Goal: Information Seeking & Learning: Check status

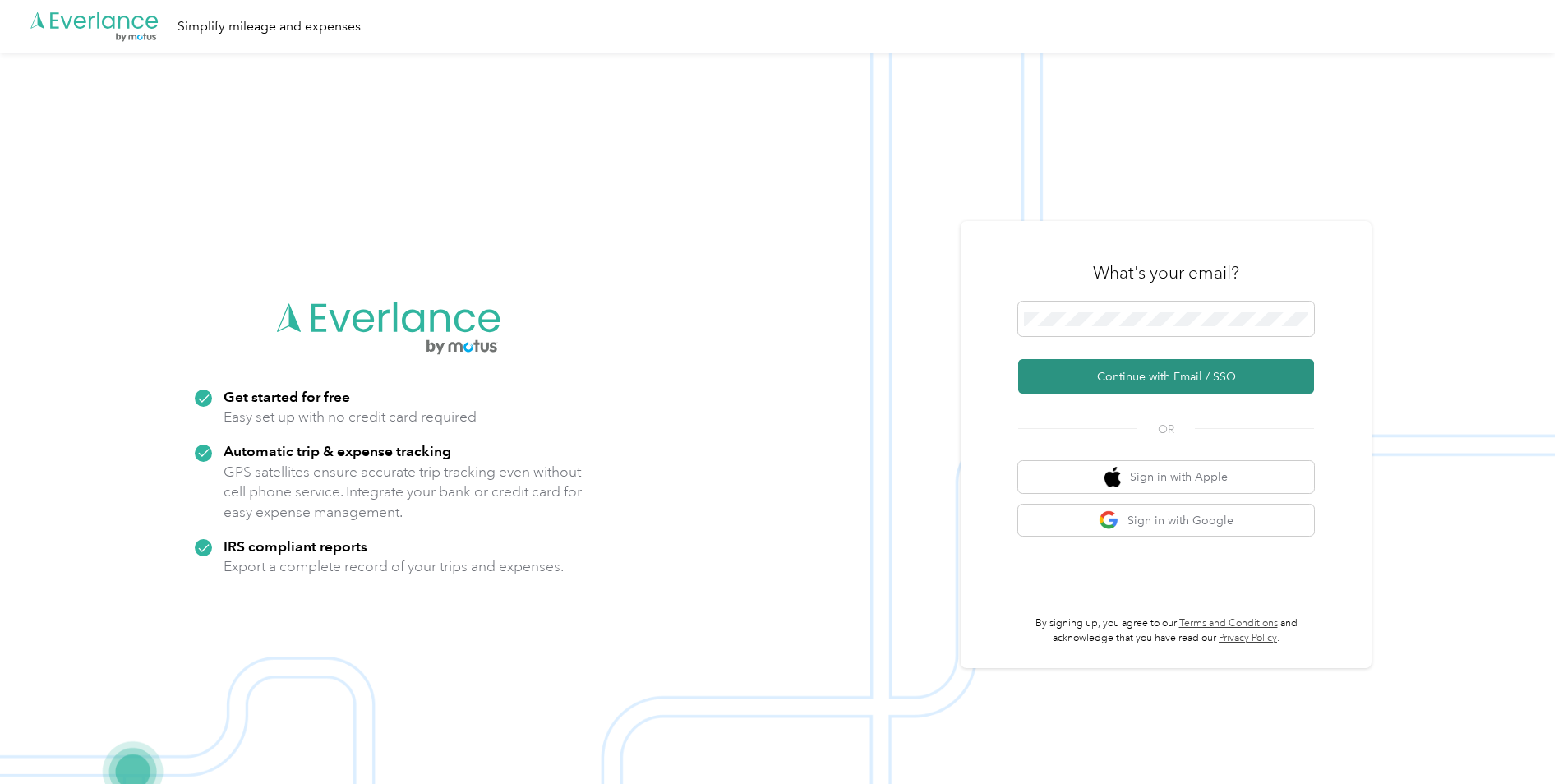
click at [1168, 378] on button "Continue with Email / SSO" at bounding box center [1166, 376] width 296 height 35
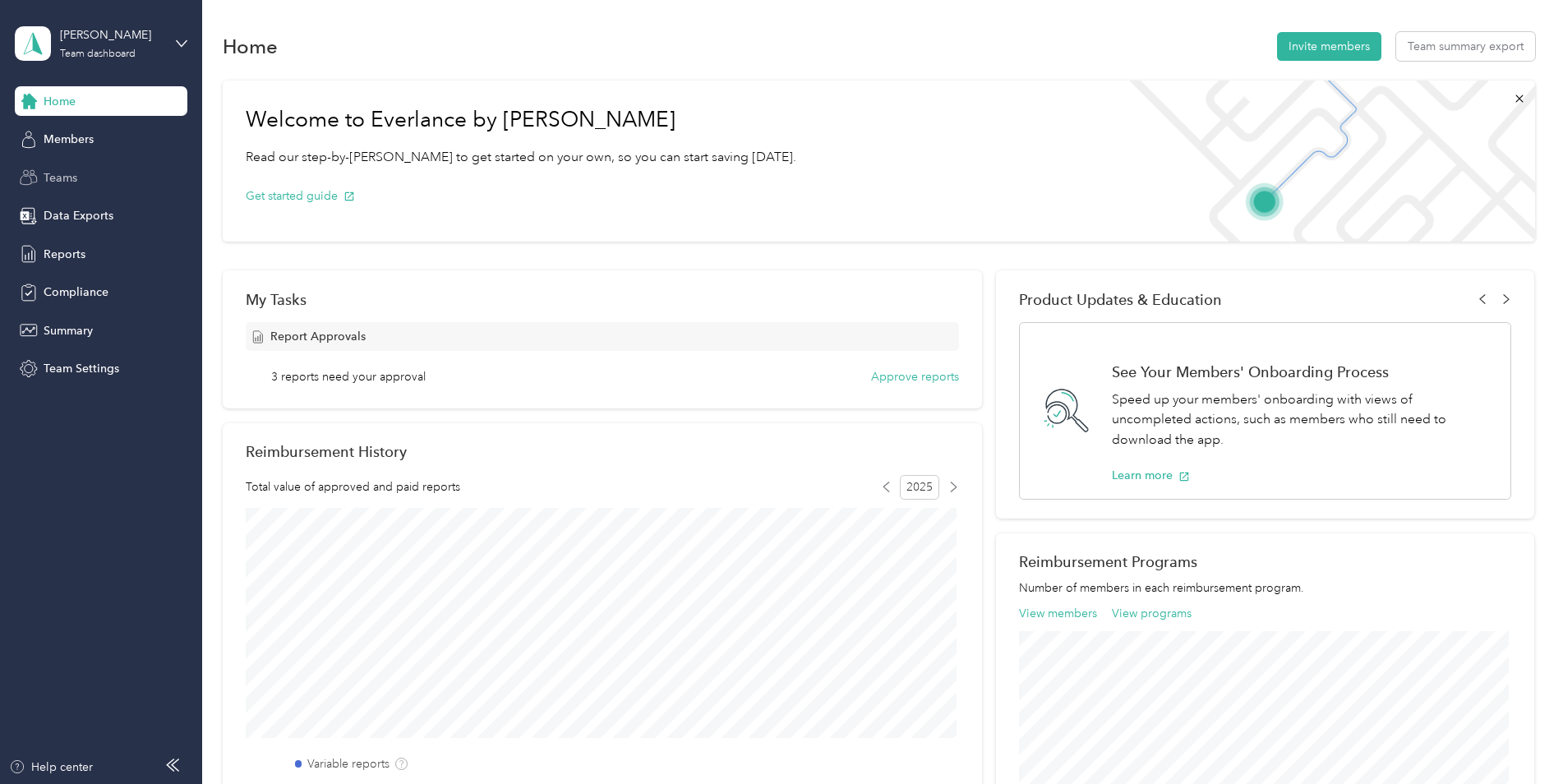
click at [44, 177] on span "Teams" at bounding box center [61, 177] width 34 height 17
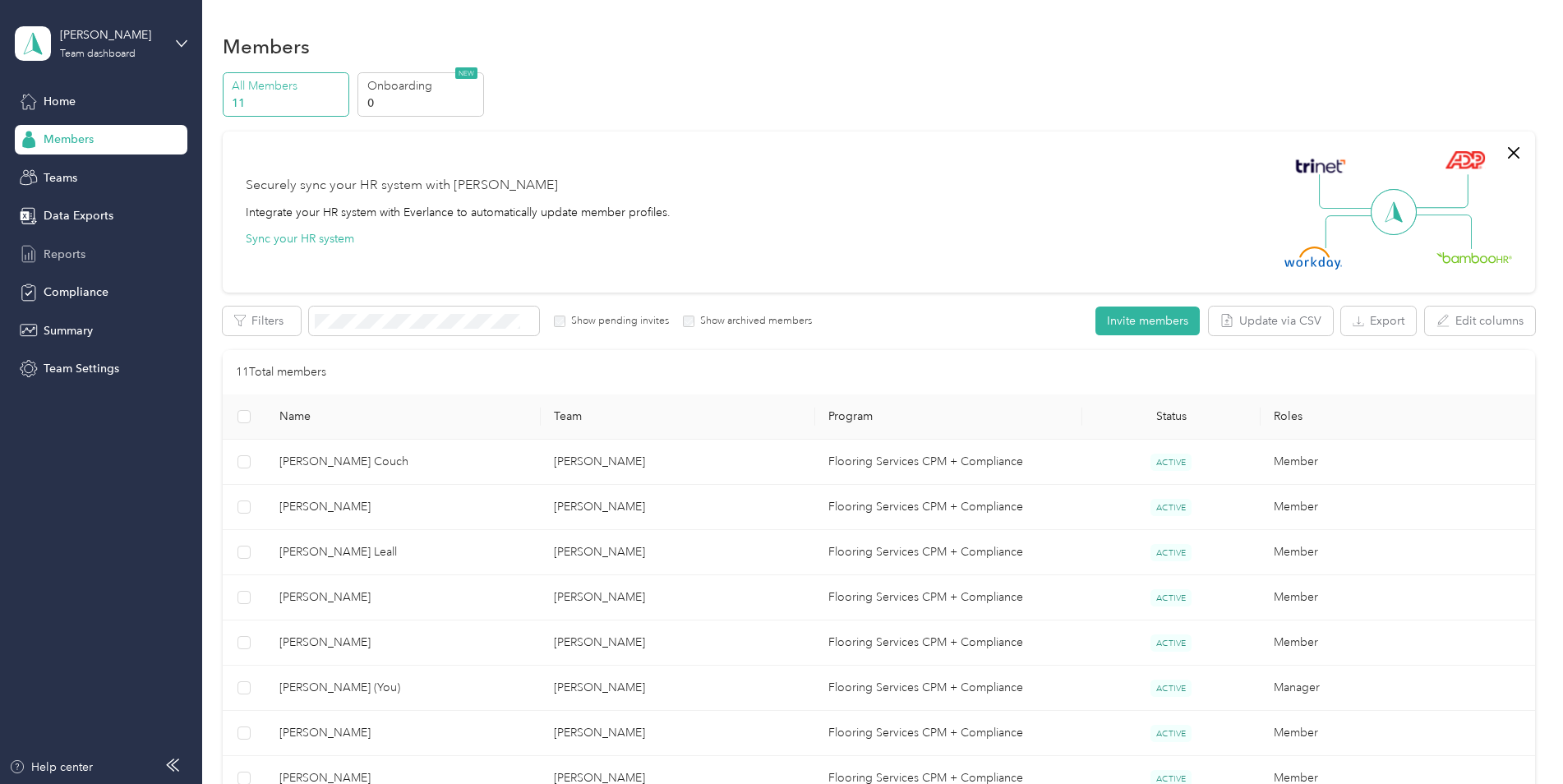
click at [50, 250] on span "Reports" at bounding box center [64, 254] width 42 height 17
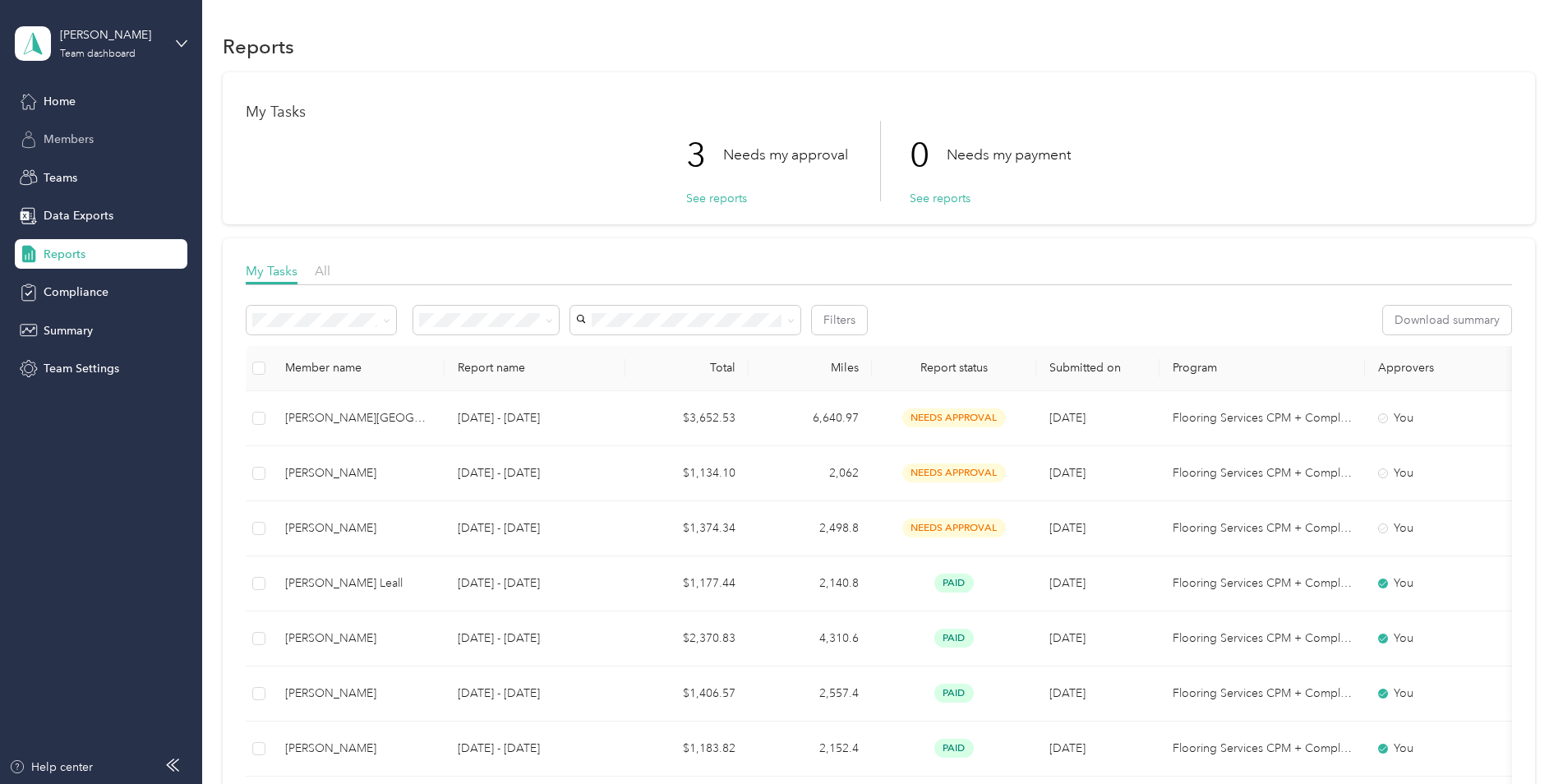
click at [69, 144] on span "Members" at bounding box center [69, 139] width 50 height 17
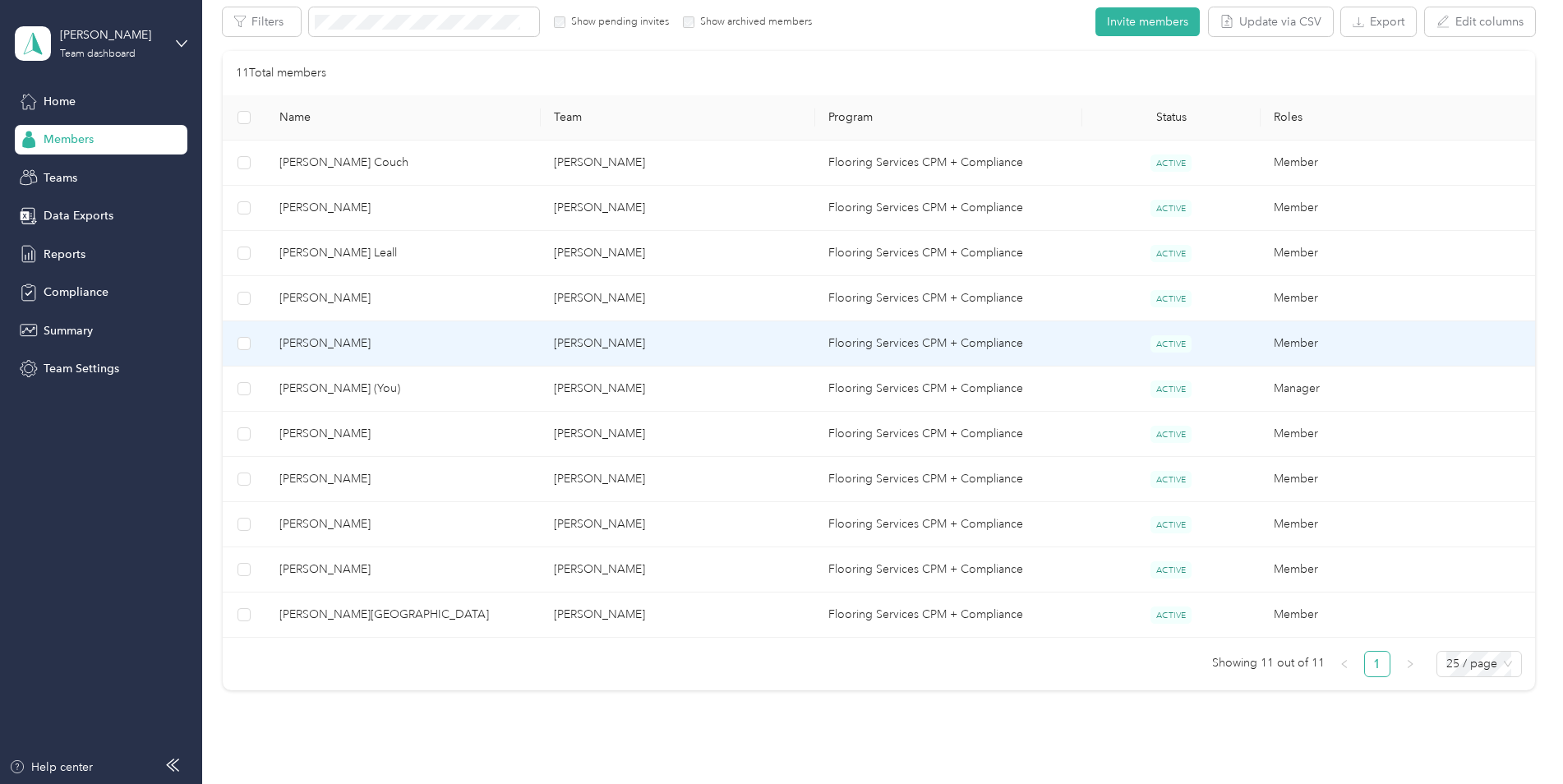
scroll to position [329, 0]
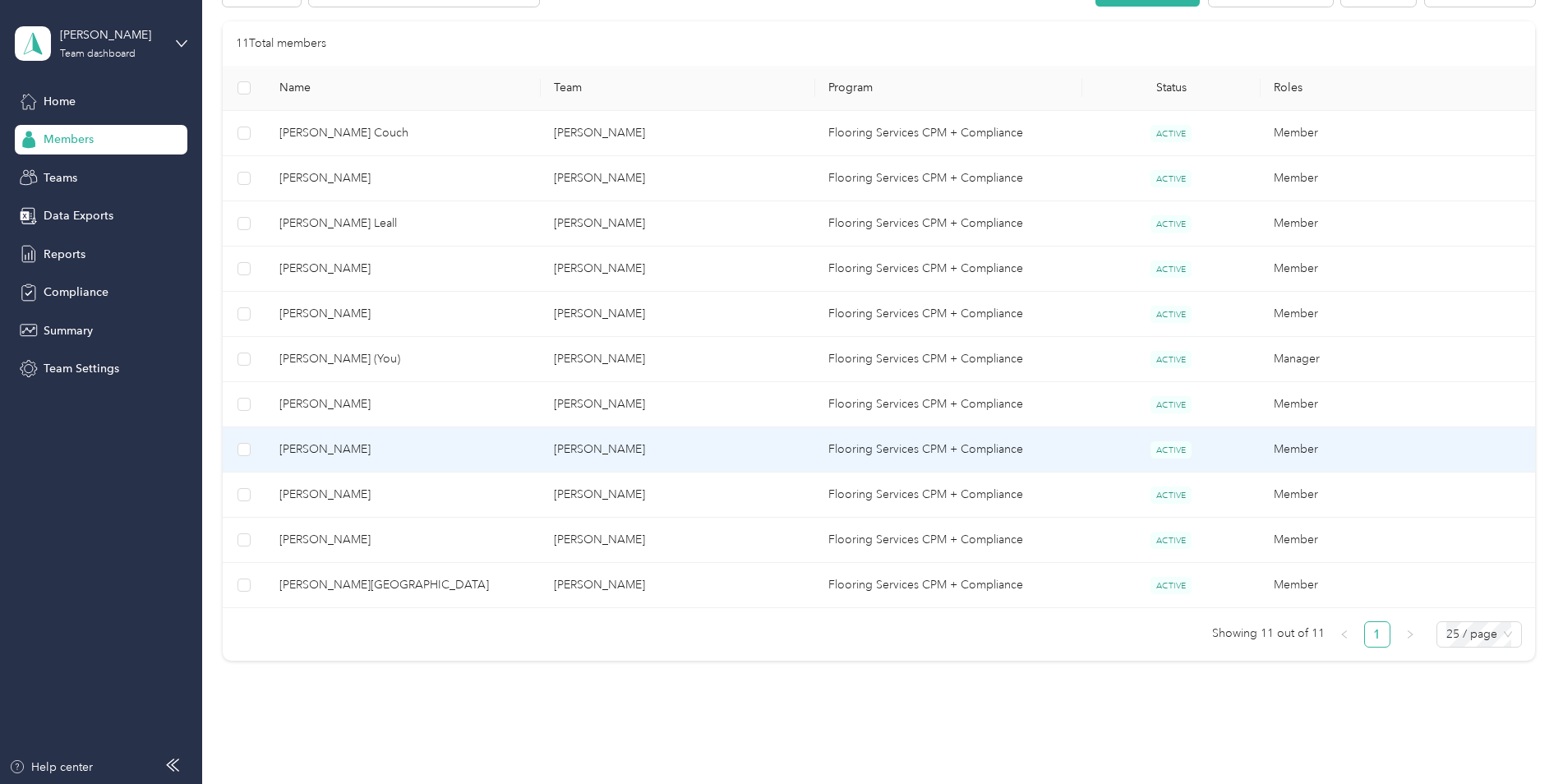
click at [590, 449] on td "[PERSON_NAME]" at bounding box center [678, 450] width 274 height 45
click at [590, 783] on div at bounding box center [777, 784] width 1555 height 0
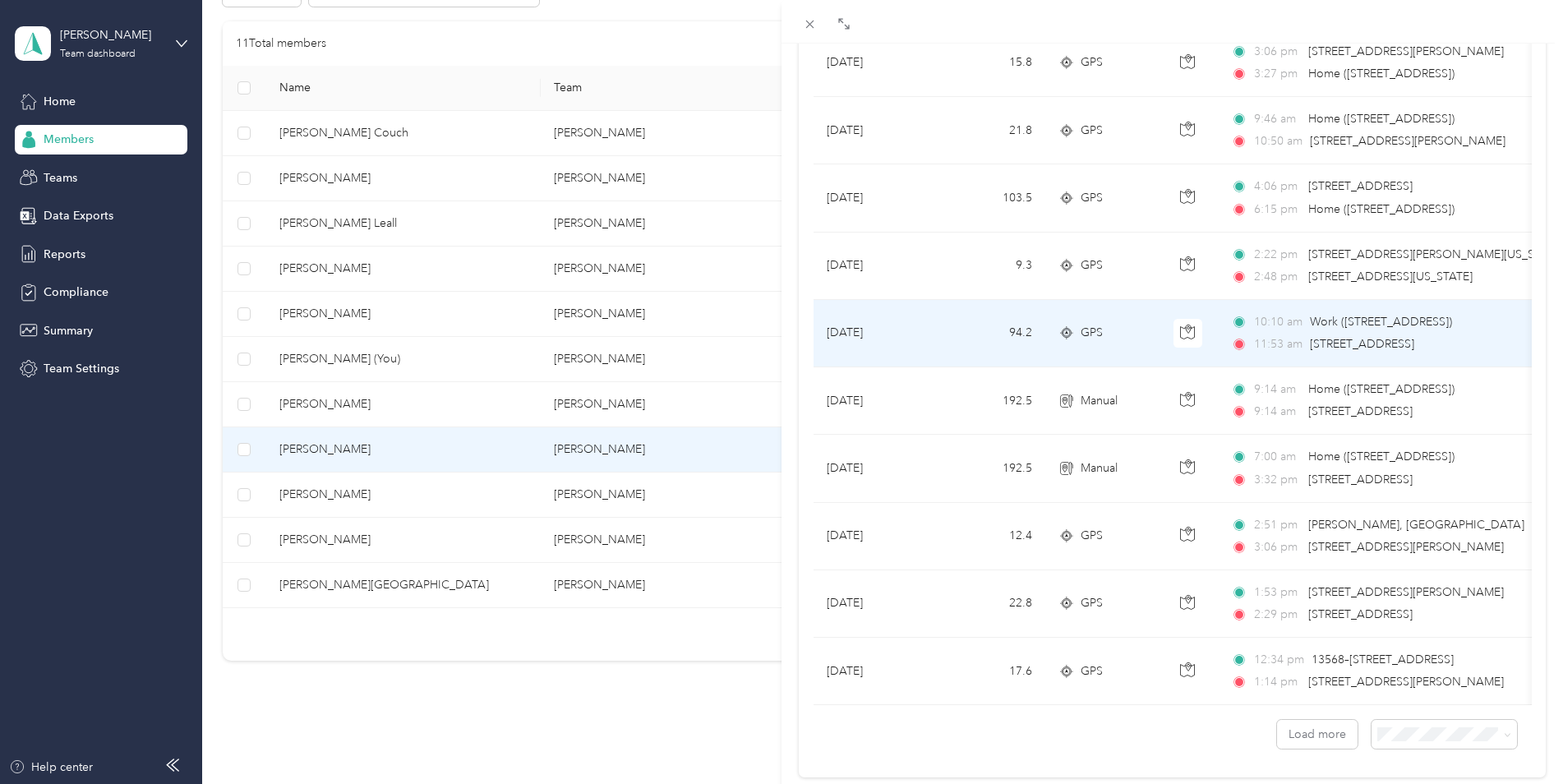
scroll to position [1316, 0]
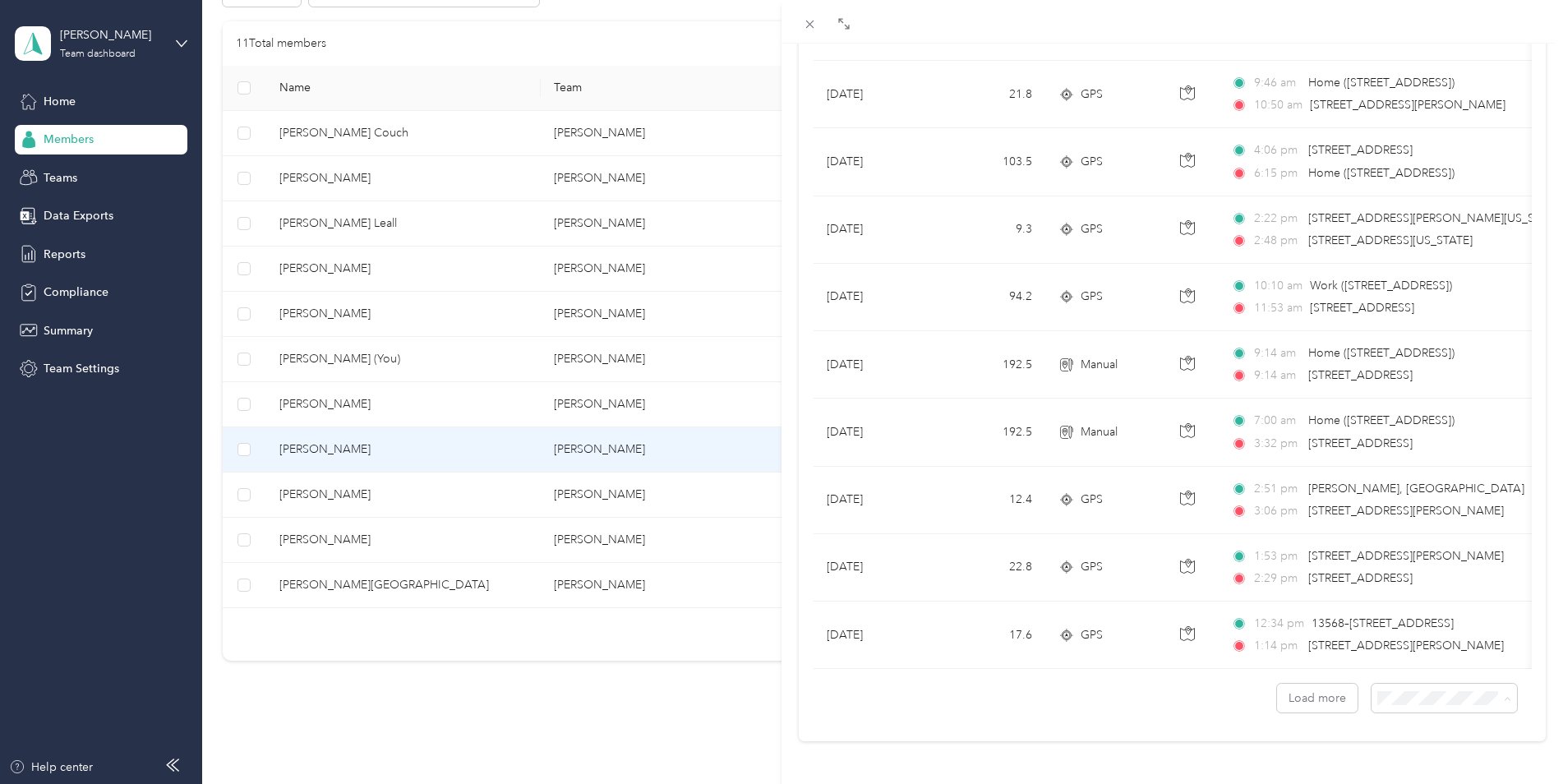
click at [1393, 656] on span "100 per load" at bounding box center [1404, 656] width 68 height 14
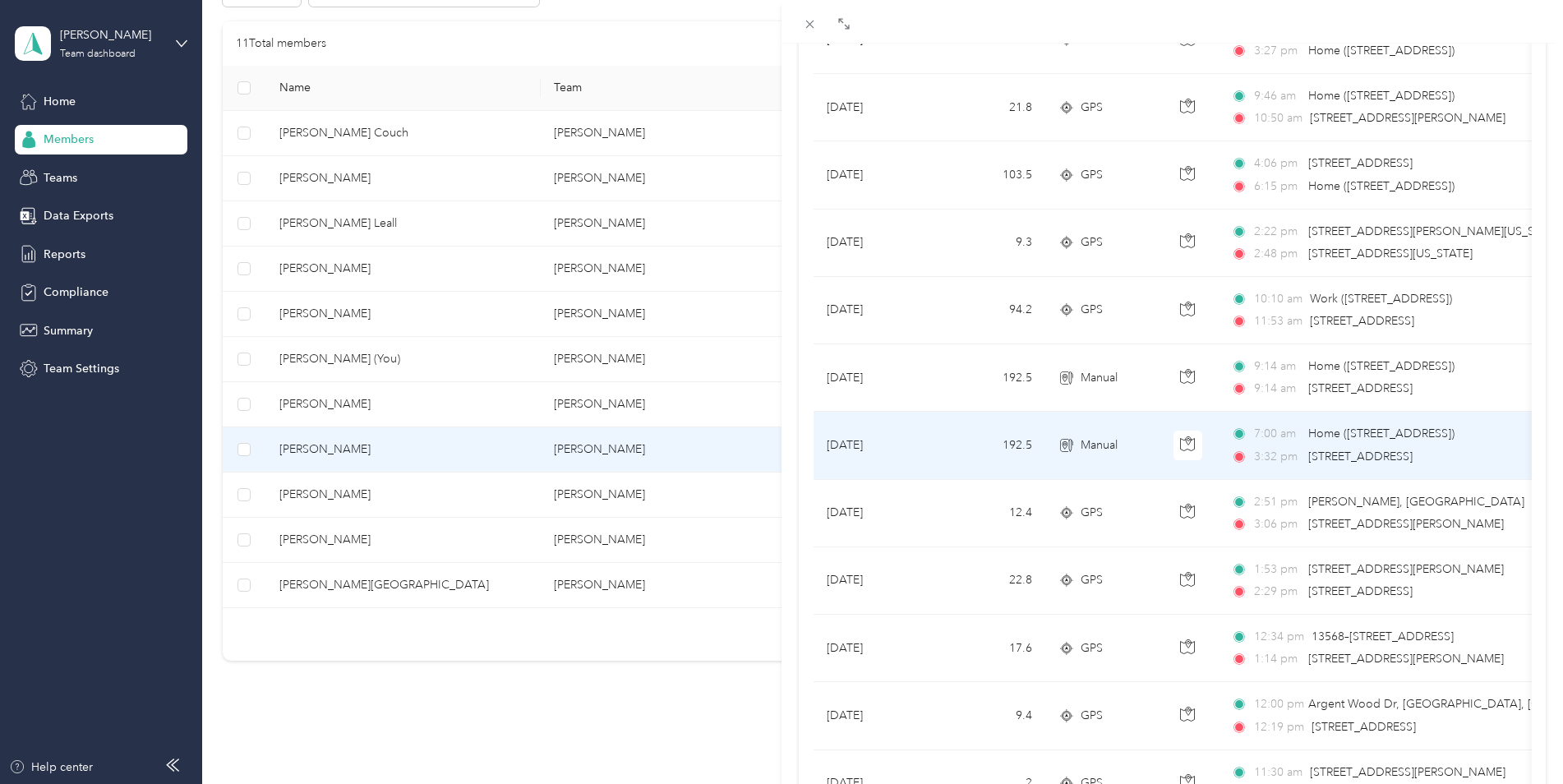
scroll to position [1316, 0]
